Goal: Information Seeking & Learning: Learn about a topic

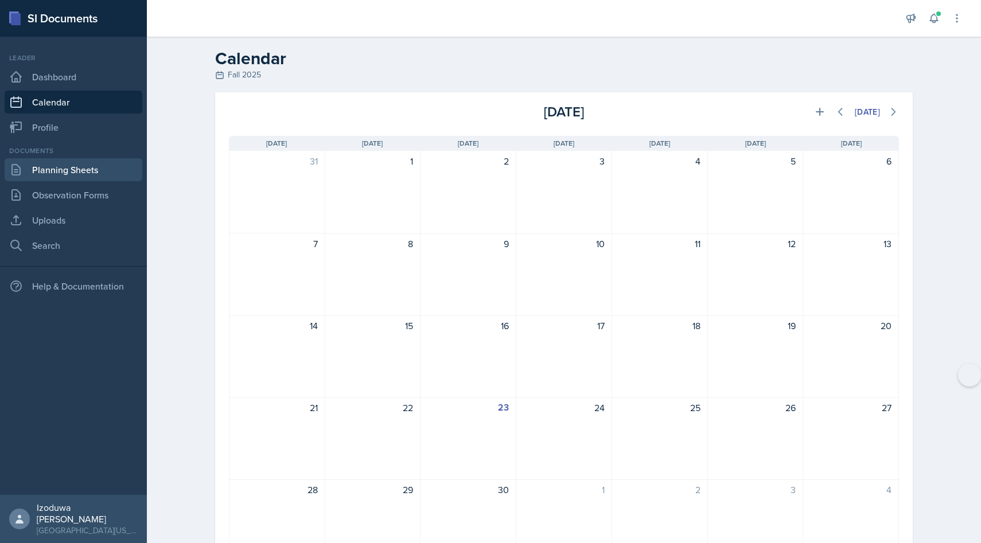
click at [73, 171] on link "Planning Sheets" at bounding box center [74, 169] width 138 height 23
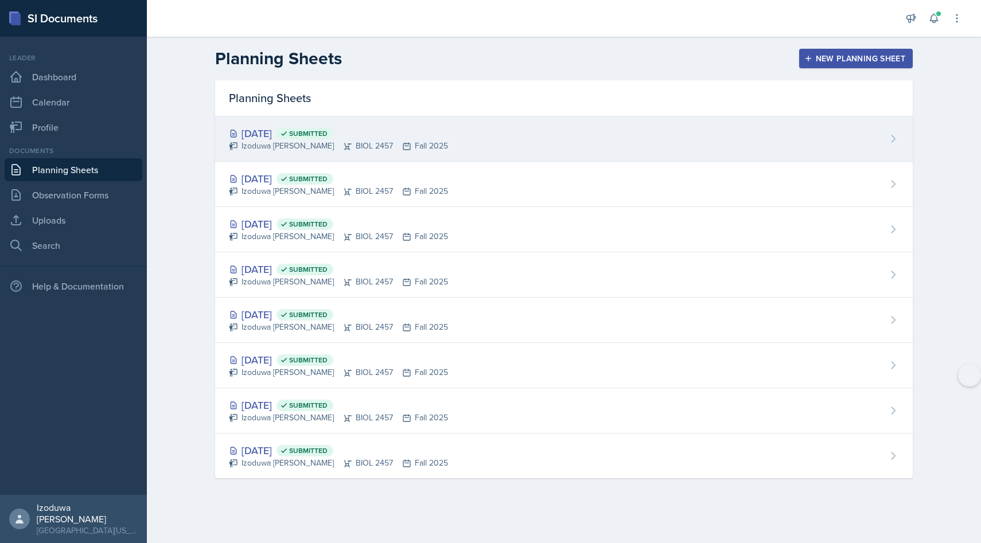
click at [319, 130] on div "[DATE] Submitted" at bounding box center [338, 133] width 219 height 15
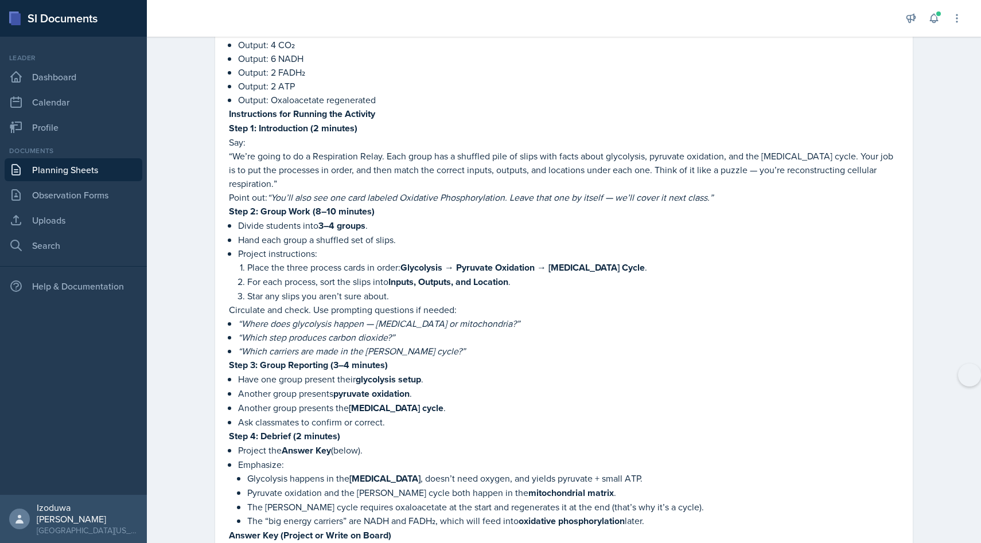
scroll to position [1123, 0]
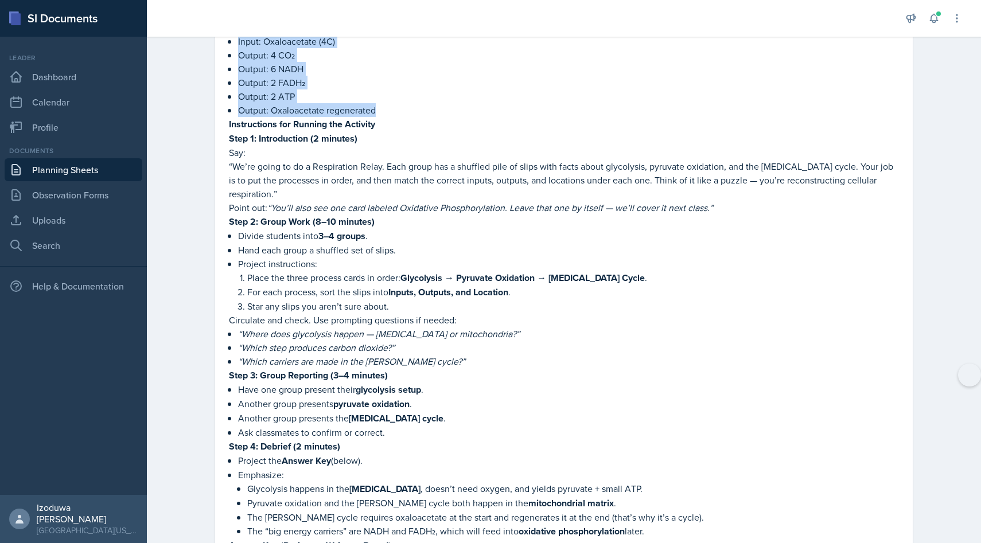
drag, startPoint x: 232, startPoint y: 110, endPoint x: 393, endPoint y: 120, distance: 162.1
copy div "loremi Dolorsit ametconse adipi elitseddoeius te incididu utlaboreetd magna ali…"
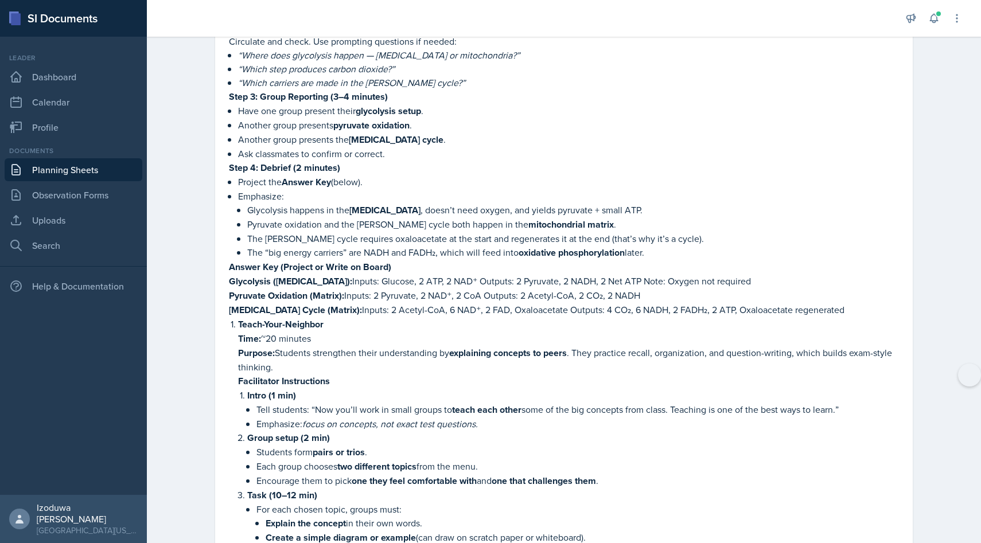
scroll to position [1405, 0]
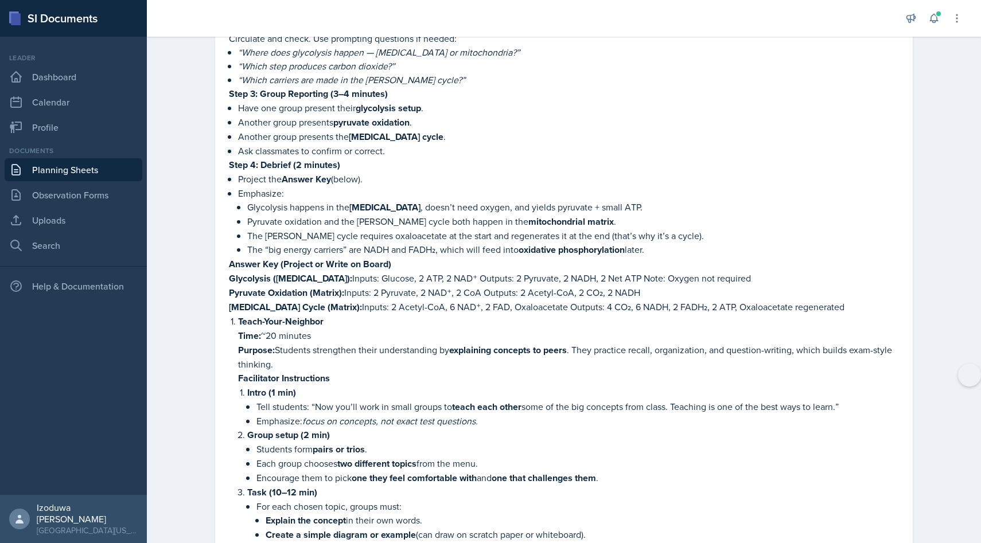
click at [576, 172] on p "Project the Answer Key (below)." at bounding box center [568, 179] width 661 height 14
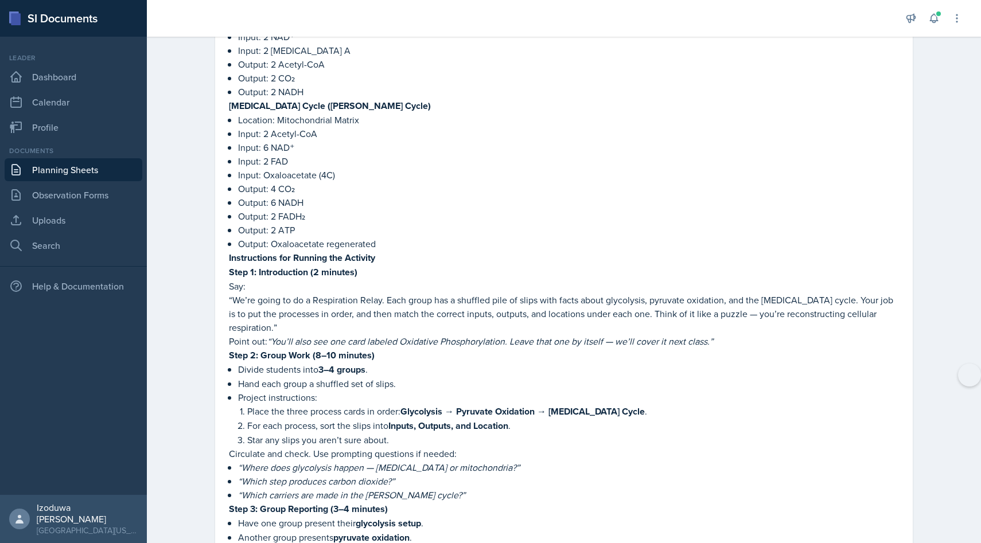
scroll to position [610, 0]
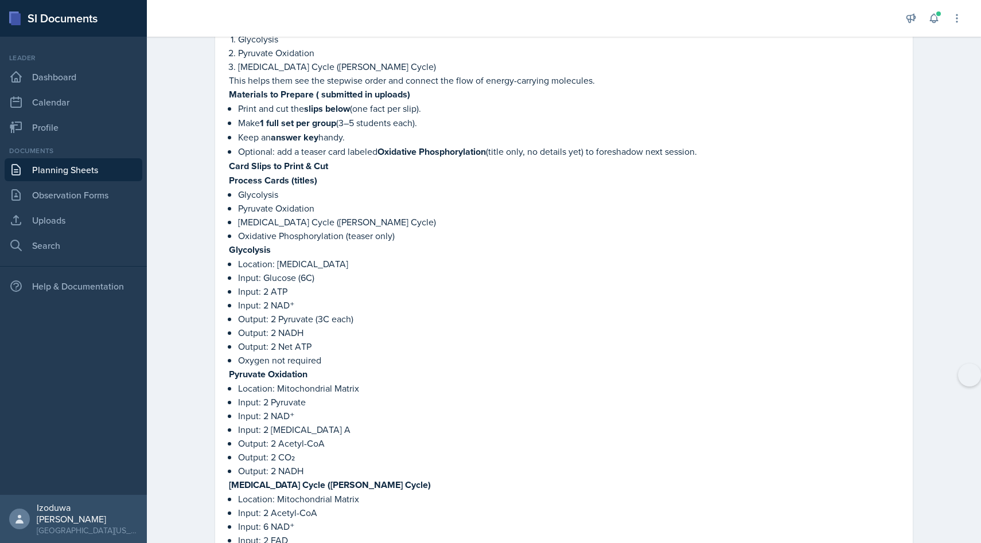
click at [576, 167] on p "Card Slips to Print & Cut" at bounding box center [564, 166] width 670 height 14
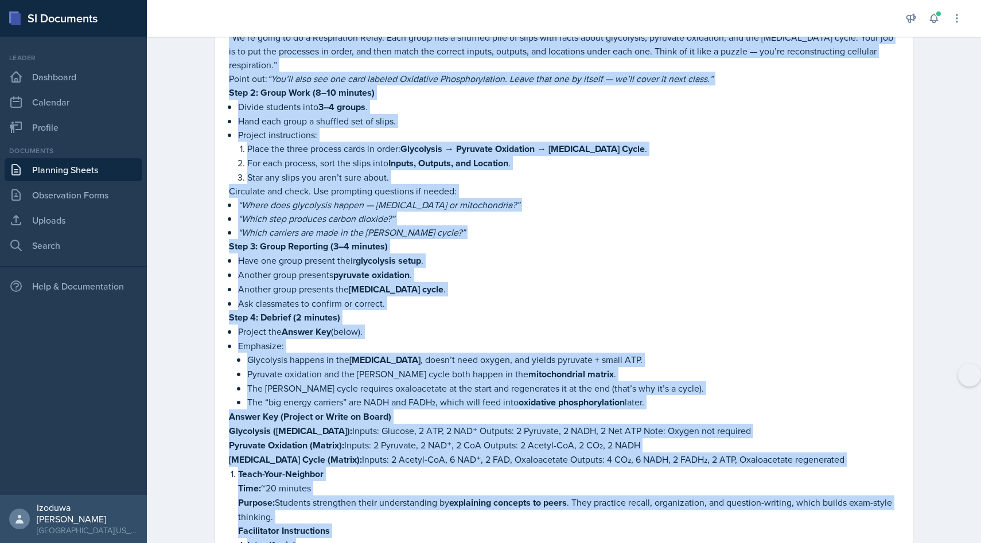
scroll to position [1266, 0]
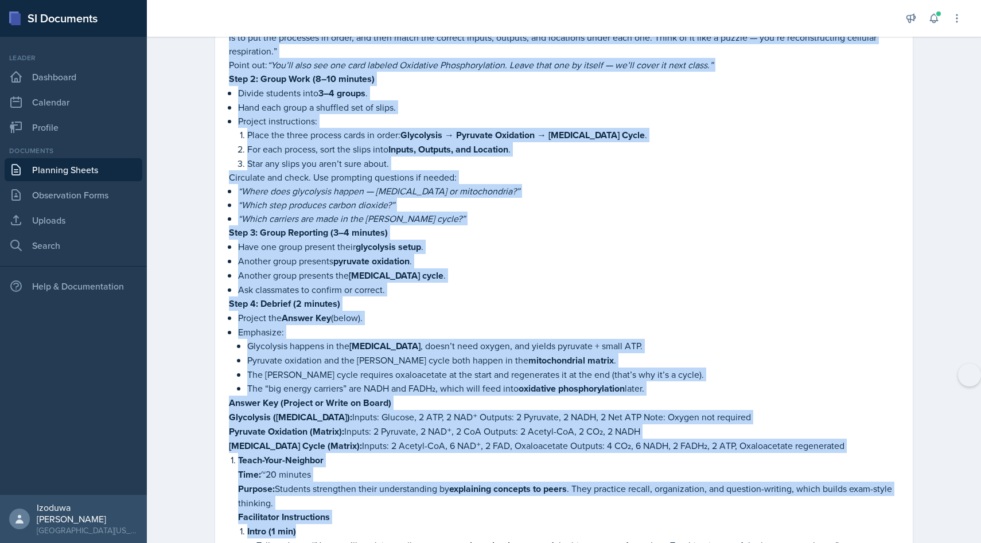
drag, startPoint x: 227, startPoint y: 96, endPoint x: 826, endPoint y: 434, distance: 688.2
copy div "Loremips dolorsita conse adipiscingeli se doeiusmo temporincid utlab etdolor ma…"
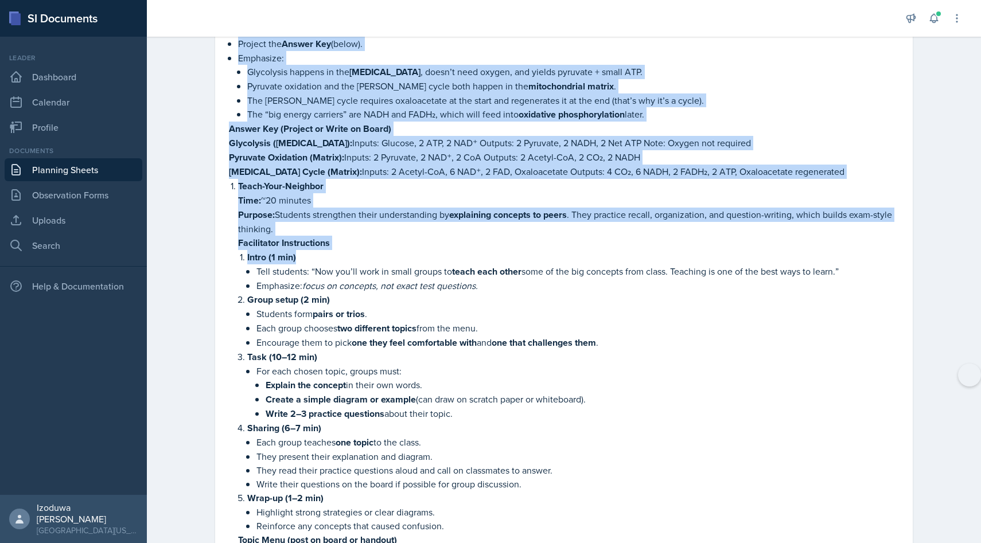
scroll to position [1532, 0]
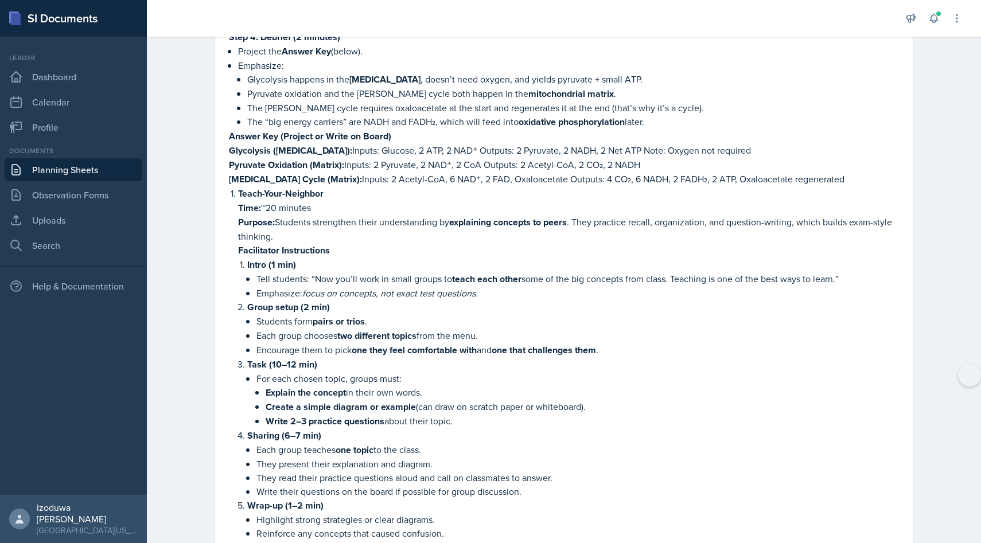
click at [358, 258] on p "Intro (1 min)" at bounding box center [573, 265] width 652 height 14
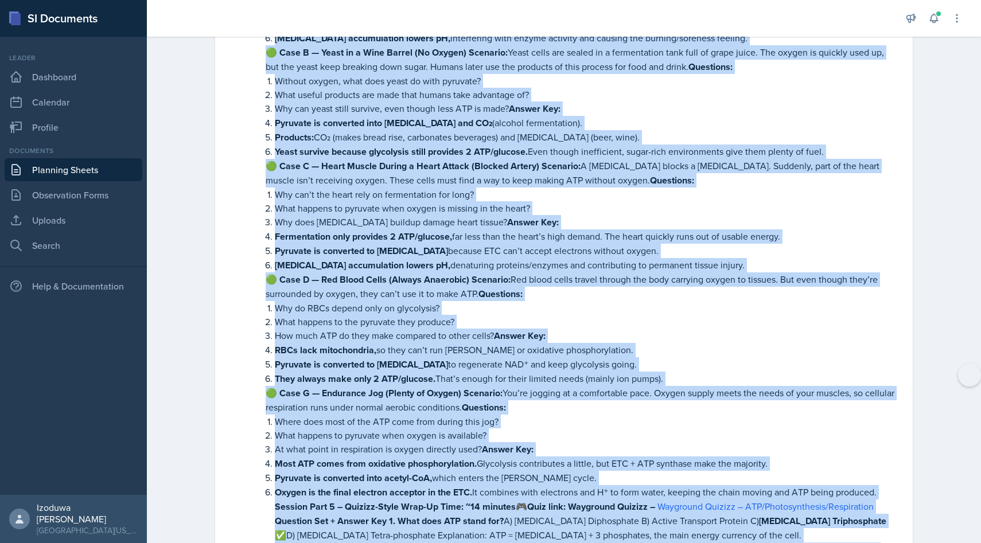
scroll to position [2859, 0]
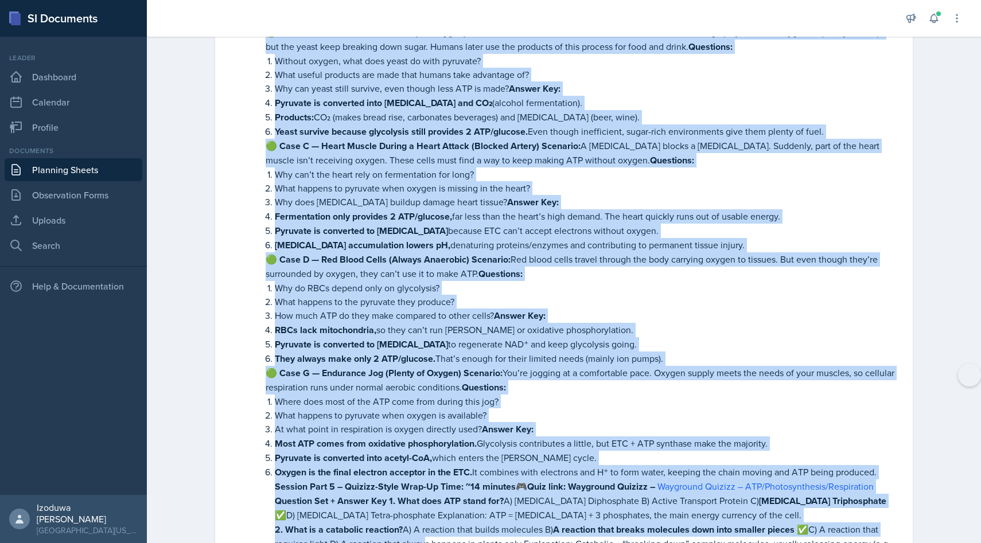
drag, startPoint x: 256, startPoint y: 231, endPoint x: 879, endPoint y: 443, distance: 658.5
click at [879, 443] on li "Pyruvate Oxidation Location: mitochondrial matrix. Reactants: 2 pyruvate + 2 NA…" at bounding box center [573, 417] width 652 height 1680
copy li "Loremip Dolo = Sitametc 6: “Adi’e Seddoeiu, Tem’i Utlabor?” (Etdolore) Magn: ~6…"
